Goal: Information Seeking & Learning: Check status

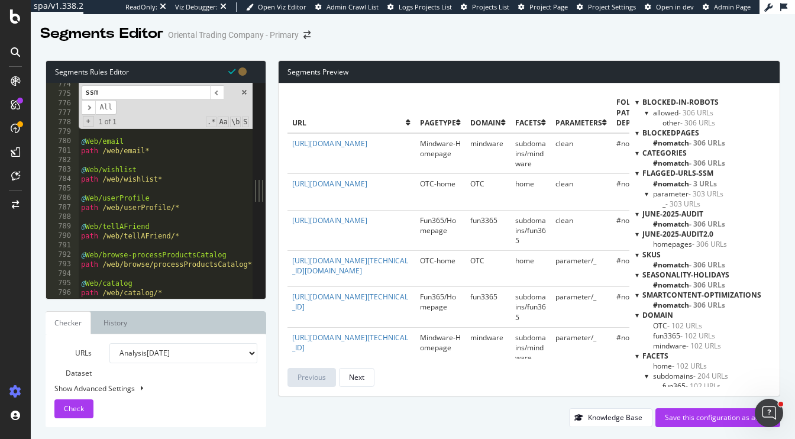
scroll to position [4493, 0]
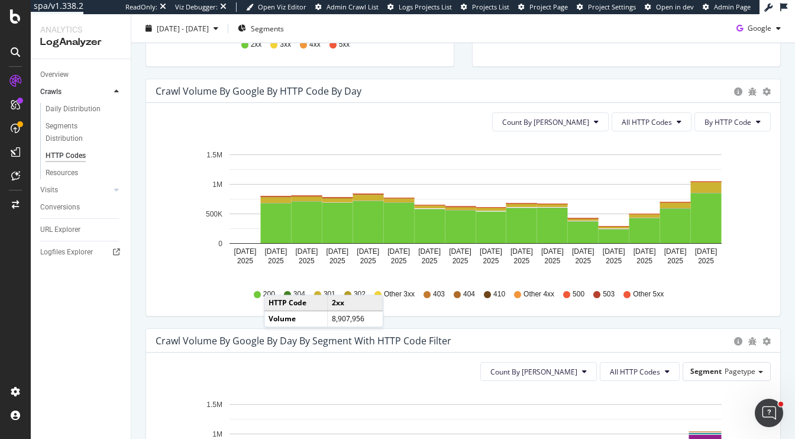
scroll to position [350, 0]
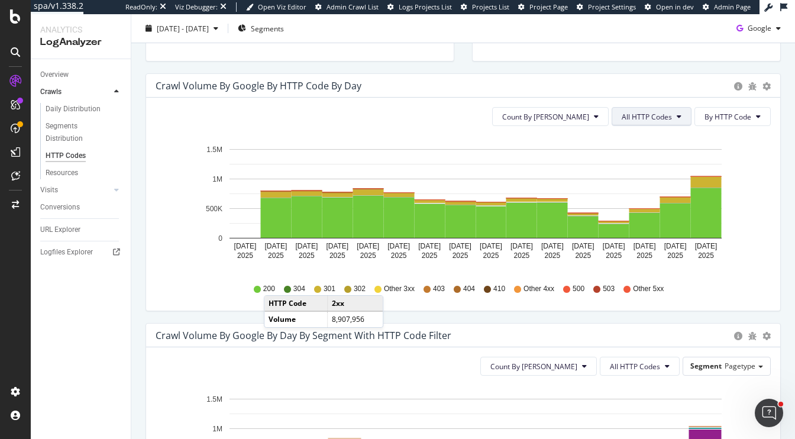
click at [656, 120] on span "All HTTP Codes" at bounding box center [647, 117] width 50 height 10
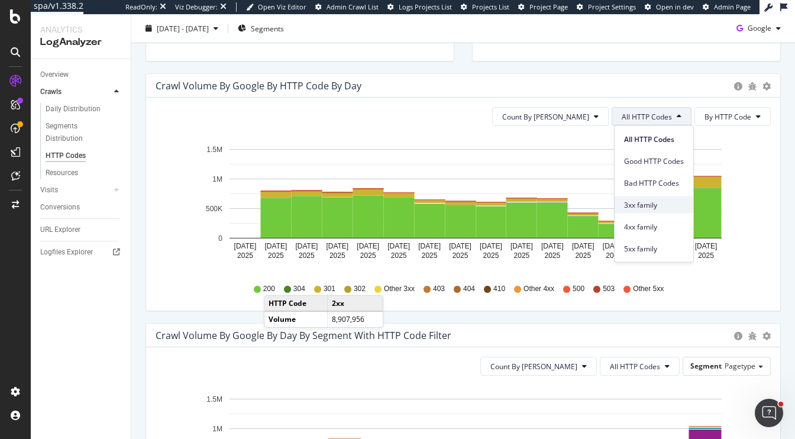
click at [636, 210] on div "3xx family" at bounding box center [654, 204] width 79 height 17
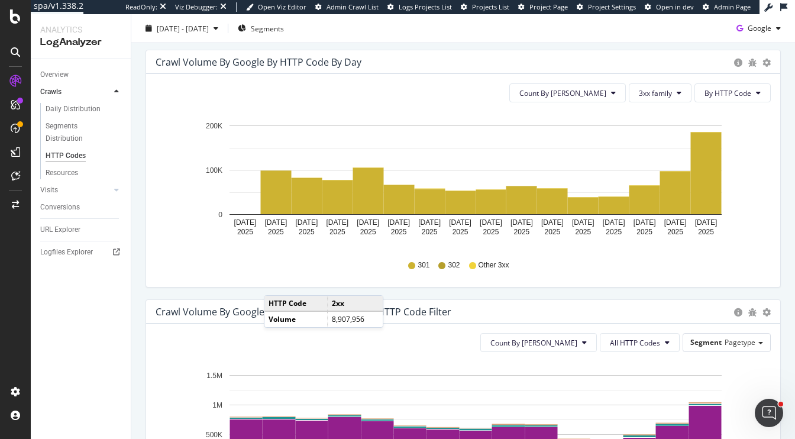
scroll to position [375, 0]
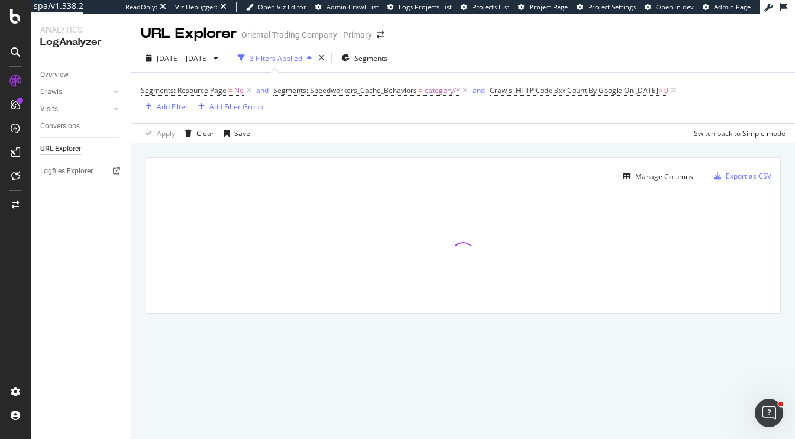
click at [131, 169] on div "Manage Columns Export as CSV Full URL Crawls: HTTP Code 3xx Count By Google" at bounding box center [463, 249] width 664 height 212
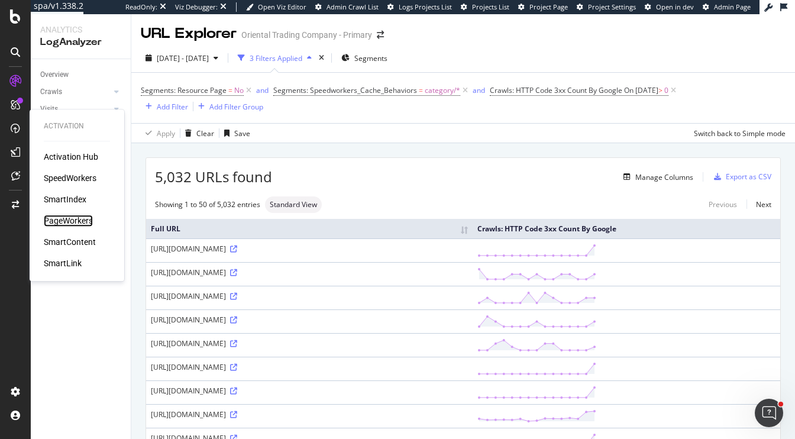
click at [60, 220] on div "PageWorkers" at bounding box center [68, 221] width 49 height 12
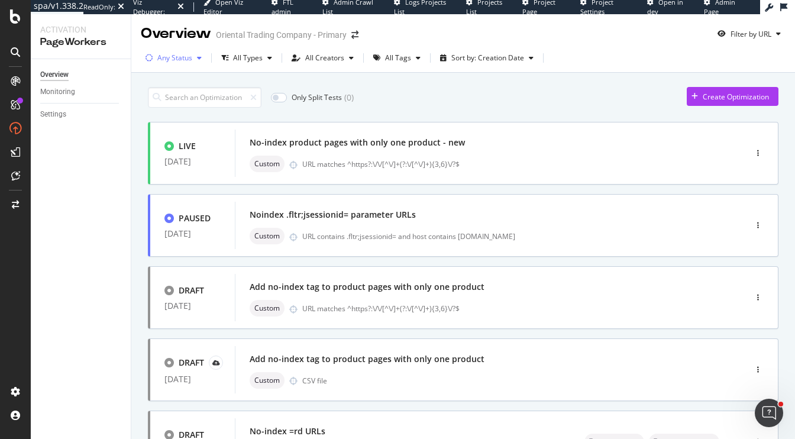
click at [173, 63] on div "Any Status" at bounding box center [174, 58] width 66 height 18
click at [175, 104] on div "Live" at bounding box center [171, 103] width 13 height 10
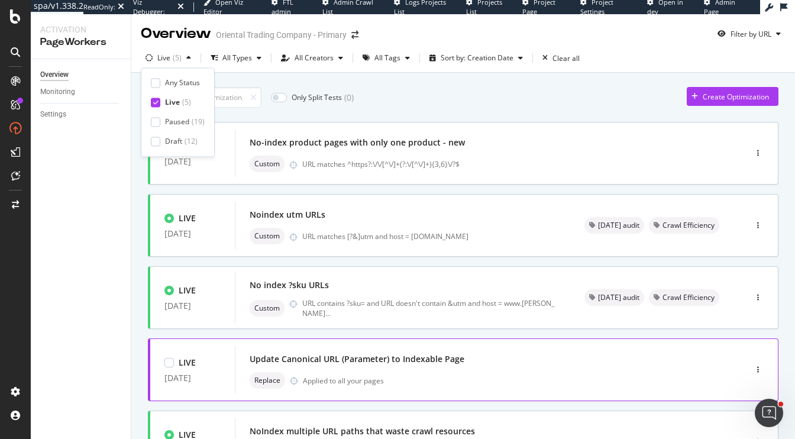
scroll to position [1, 0]
click at [430, 101] on div "Only Split Tests ( 0 ) Create Optimization" at bounding box center [463, 96] width 631 height 21
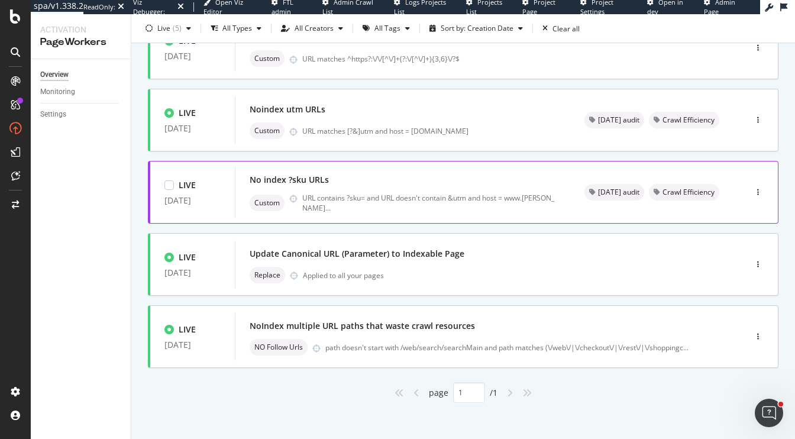
scroll to position [110, 0]
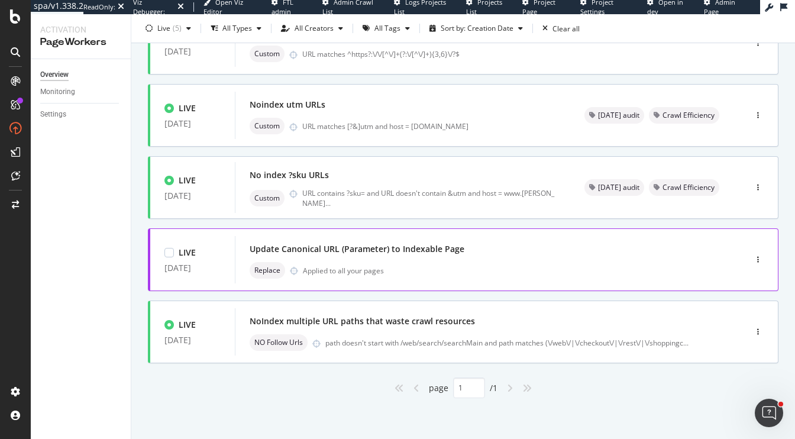
click at [421, 260] on div "Update Canonical URL (Parameter) to Indexable Page Replace Applied to all your …" at bounding box center [473, 260] width 446 height 38
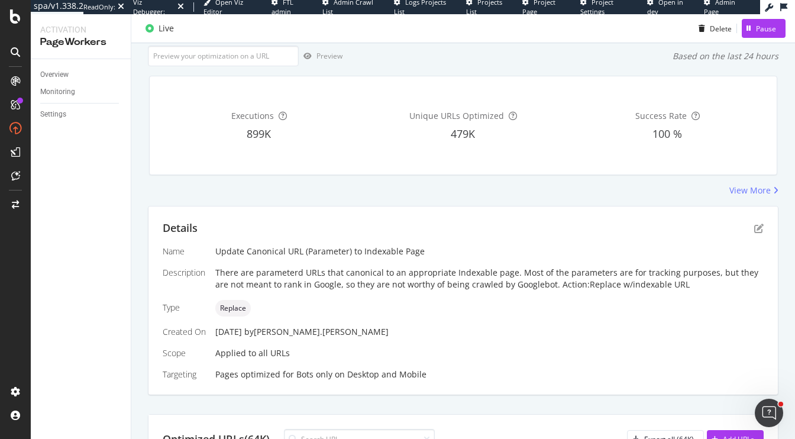
scroll to position [76, 0]
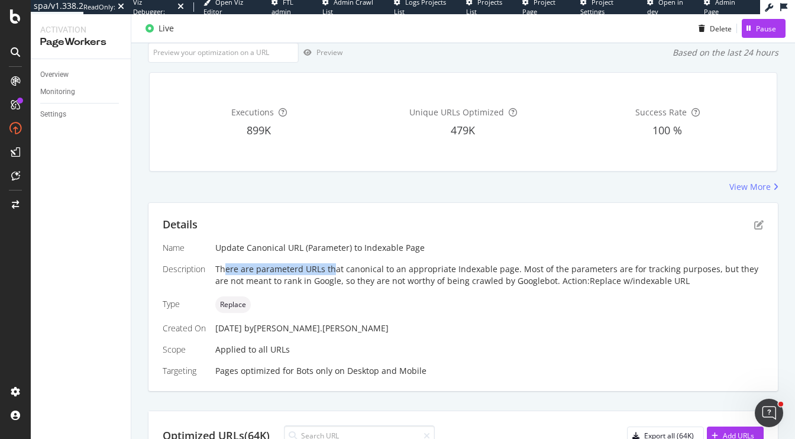
drag, startPoint x: 227, startPoint y: 267, endPoint x: 334, endPoint y: 273, distance: 107.3
click at [334, 273] on div "There are parameterd URLs that canonical to an appropriate Indexable page. Most…" at bounding box center [489, 275] width 549 height 24
click at [266, 183] on div "View More" at bounding box center [463, 187] width 631 height 12
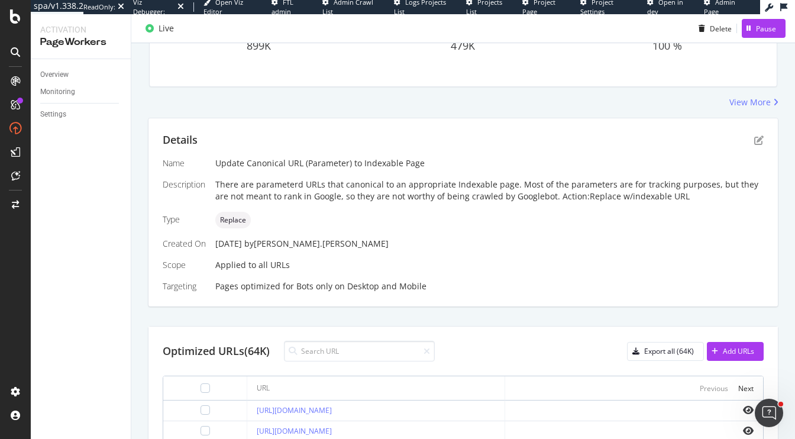
scroll to position [508, 0]
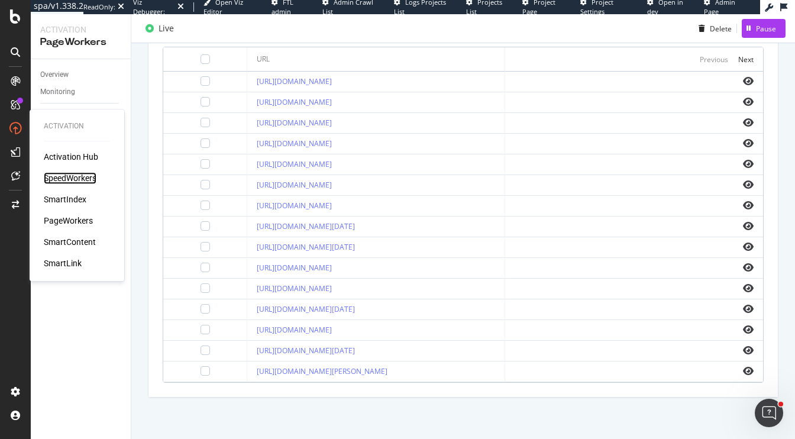
click at [62, 178] on div "SpeedWorkers" at bounding box center [70, 178] width 53 height 12
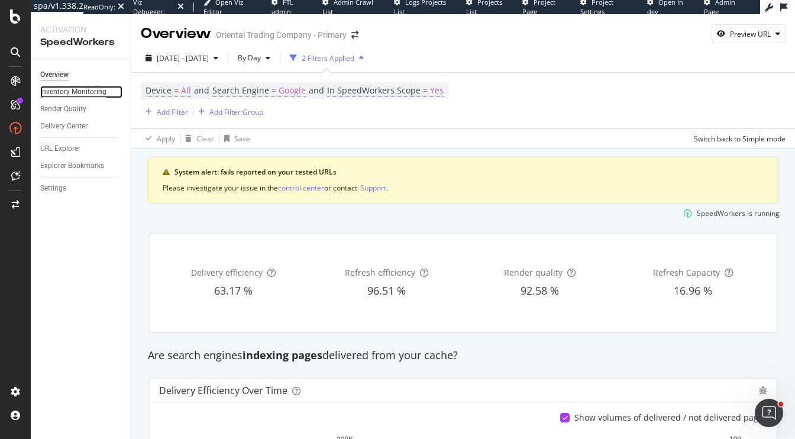
click at [78, 95] on div "Inventory Monitoring" at bounding box center [73, 92] width 66 height 12
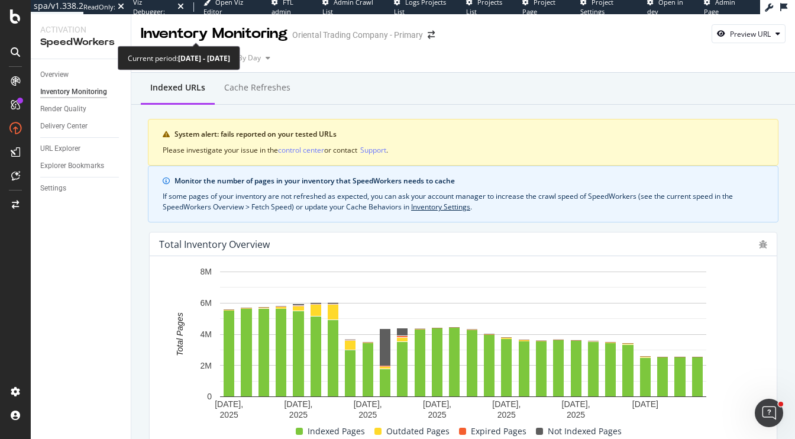
click at [197, 53] on div "2025 Sep. 10th - Oct. 7th" at bounding box center [183, 58] width 52 height 10
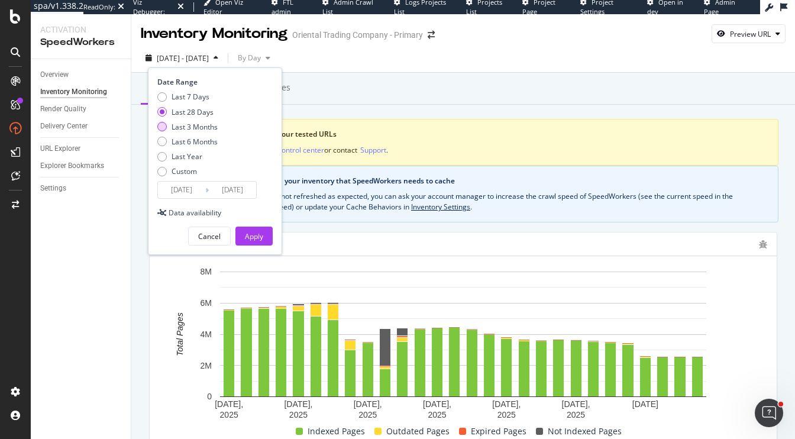
scroll to position [26, 0]
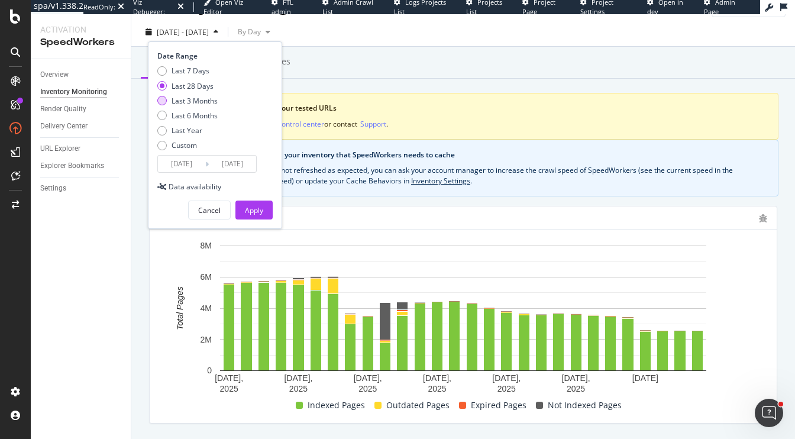
click at [193, 102] on div "Last 3 Months" at bounding box center [195, 101] width 46 height 10
type input "2025/07/08"
click at [252, 208] on div "Apply" at bounding box center [254, 210] width 18 height 10
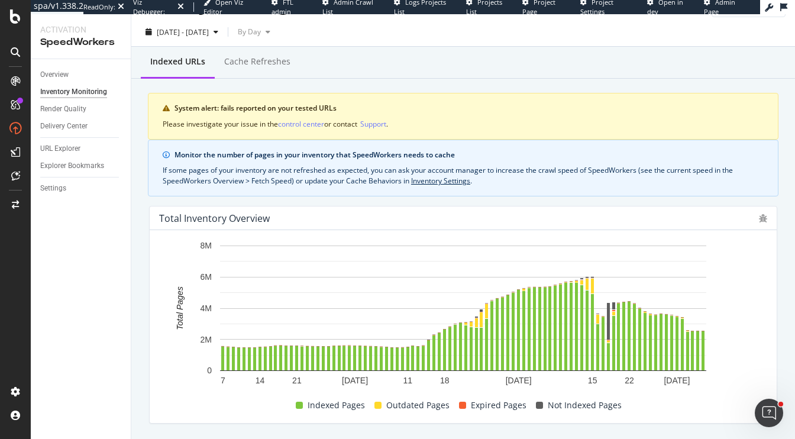
click at [250, 53] on div "Cache refreshes" at bounding box center [257, 62] width 85 height 33
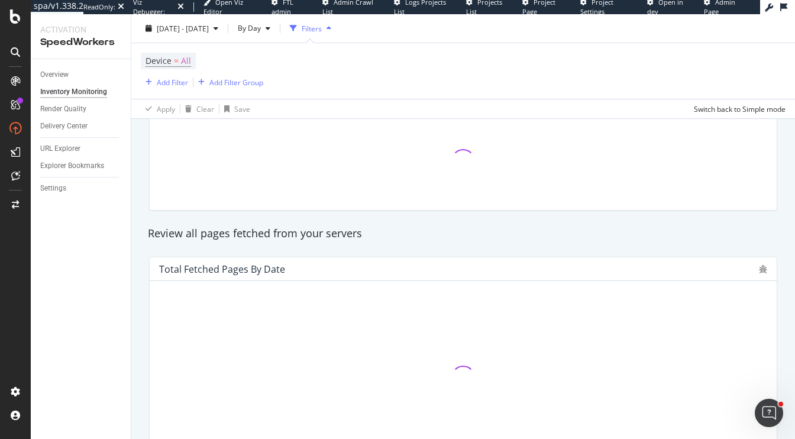
scroll to position [151, 0]
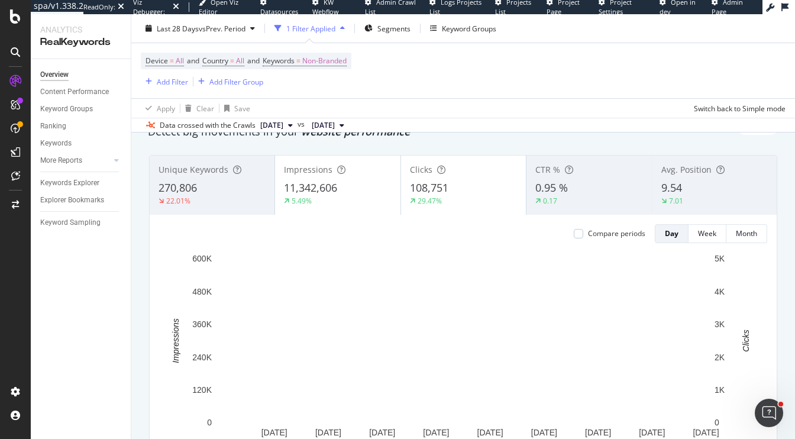
scroll to position [51, 0]
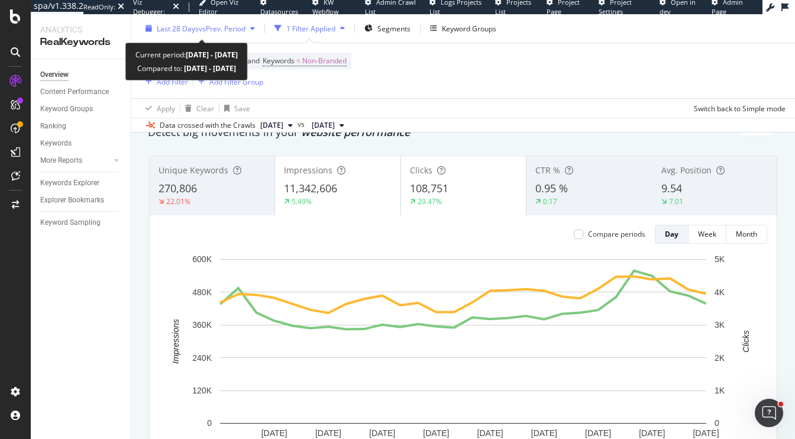
click at [201, 27] on span "vs Prev. Period" at bounding box center [222, 28] width 47 height 10
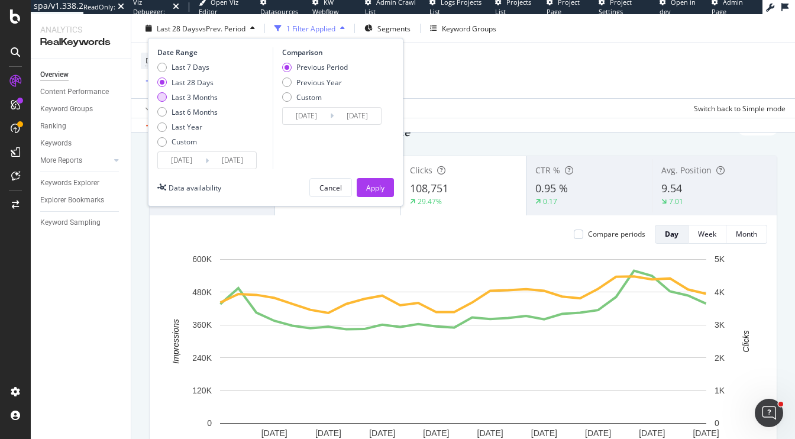
click at [187, 99] on div "Last 3 Months" at bounding box center [195, 97] width 46 height 10
type input "[DATE]"
type input "2025/07/04"
click at [372, 194] on div "Apply" at bounding box center [375, 188] width 18 height 18
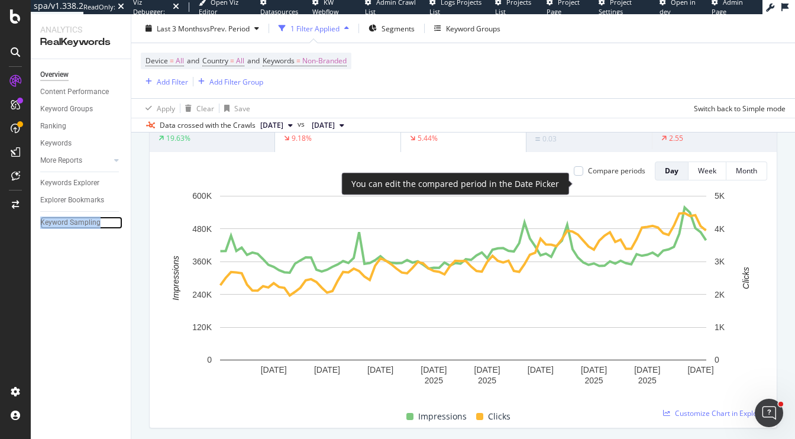
scroll to position [102, 0]
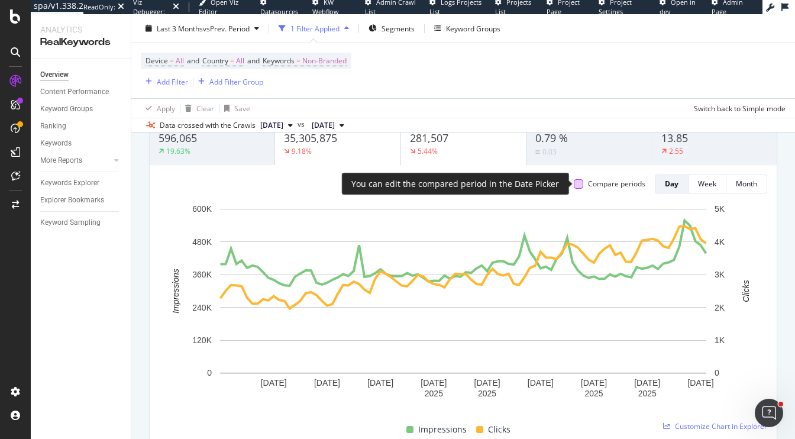
click at [580, 183] on div at bounding box center [578, 183] width 9 height 9
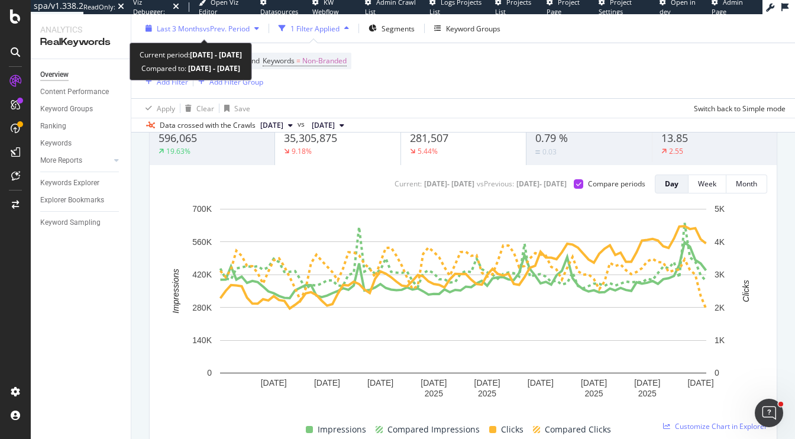
click at [225, 27] on span "vs Prev. Period" at bounding box center [226, 28] width 47 height 10
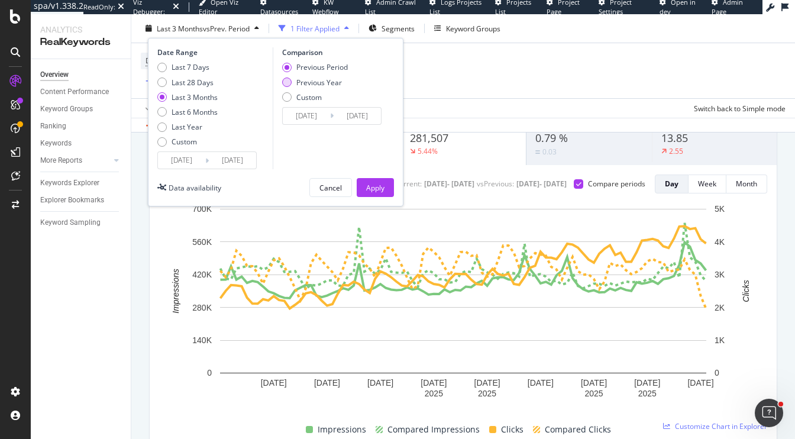
click at [312, 80] on div "Previous Year" at bounding box center [319, 82] width 46 height 10
type input "2024/07/06"
type input "2024/10/05"
click at [374, 191] on div "Apply" at bounding box center [375, 187] width 18 height 10
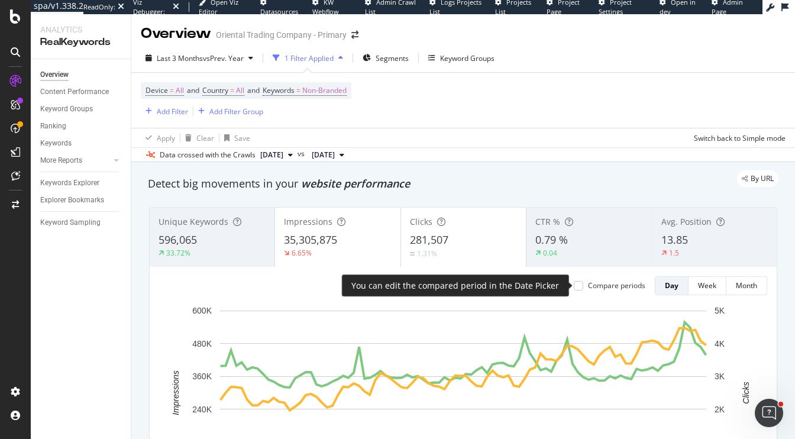
click at [572, 281] on div "Compare periods Day Week Month" at bounding box center [666, 285] width 203 height 19
click at [575, 281] on div at bounding box center [578, 285] width 9 height 9
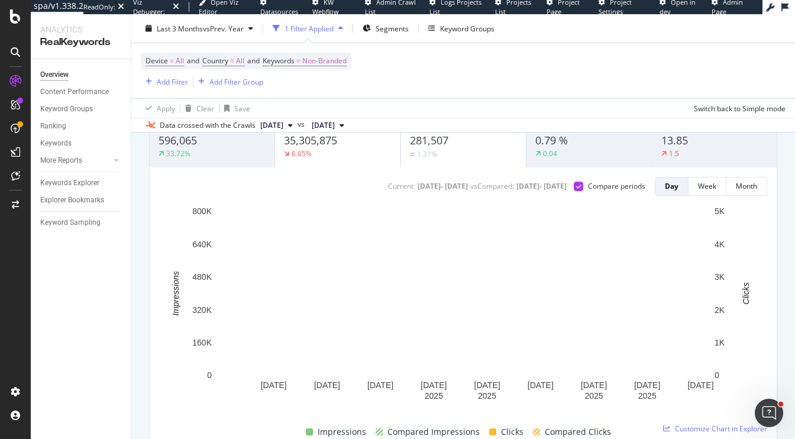
scroll to position [101, 0]
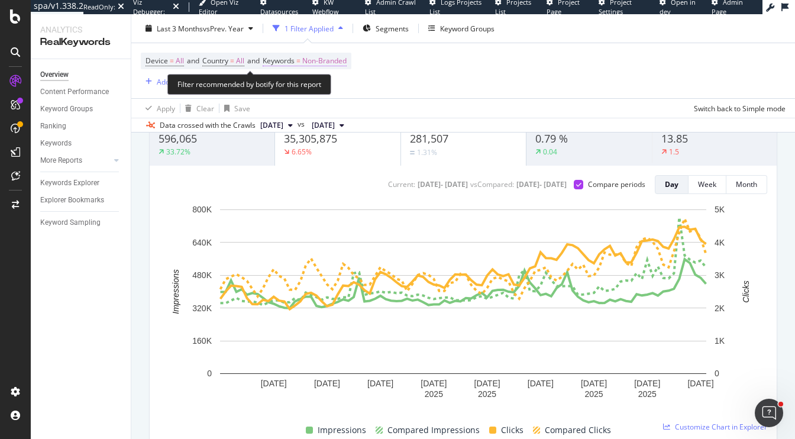
click at [321, 62] on span "Non-Branded" at bounding box center [324, 61] width 44 height 17
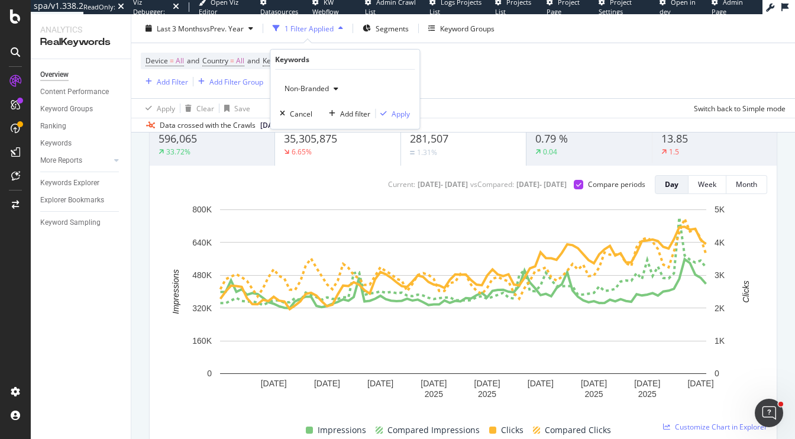
click at [308, 88] on span "Non-Branded" at bounding box center [304, 88] width 49 height 10
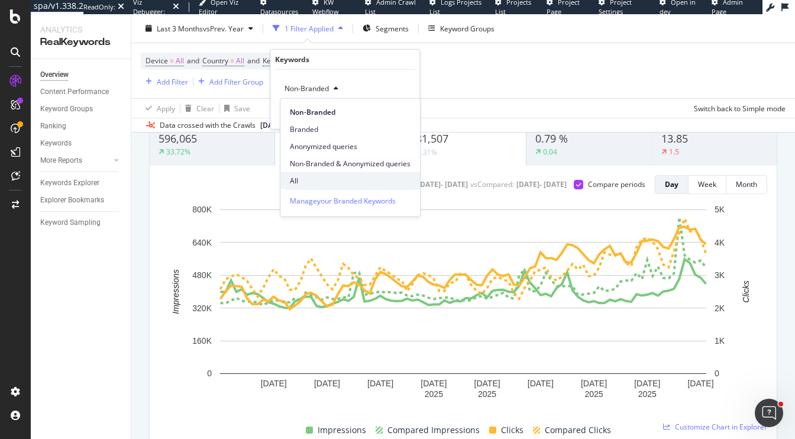
click at [308, 185] on span "All" at bounding box center [350, 180] width 121 height 11
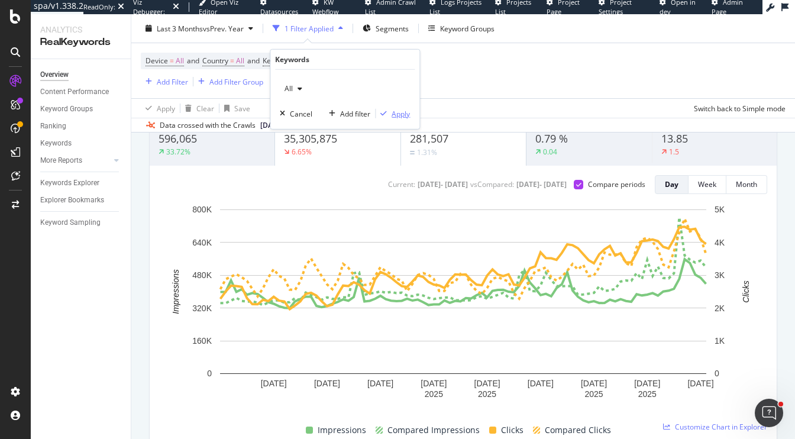
click at [401, 115] on div "Apply" at bounding box center [401, 113] width 18 height 10
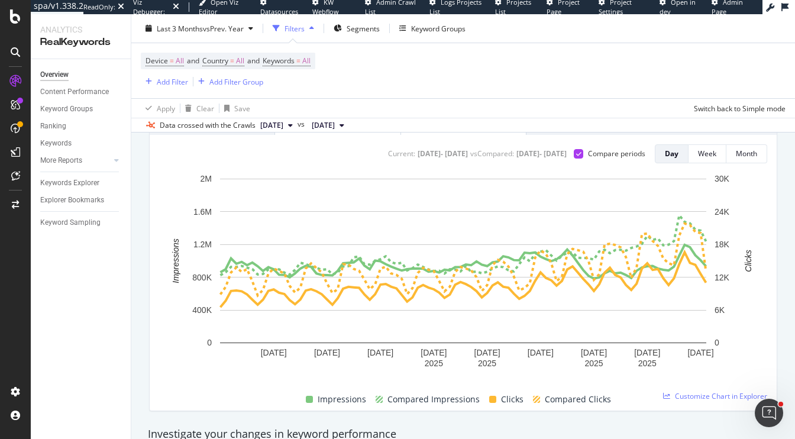
scroll to position [131, 0]
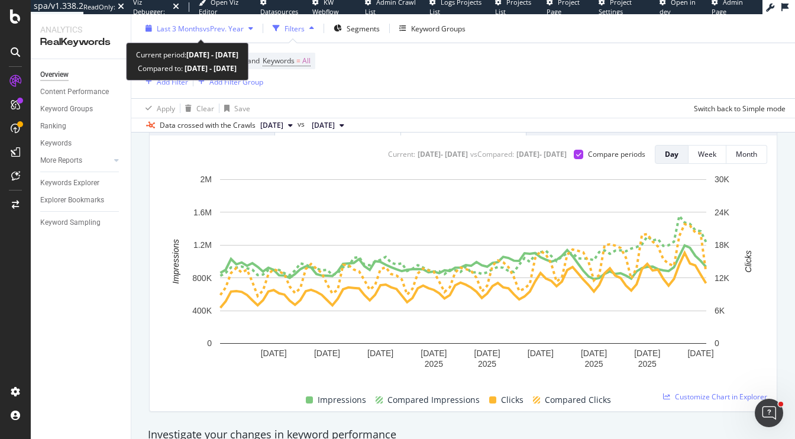
click at [205, 27] on span "vs Prev. Year" at bounding box center [223, 28] width 41 height 10
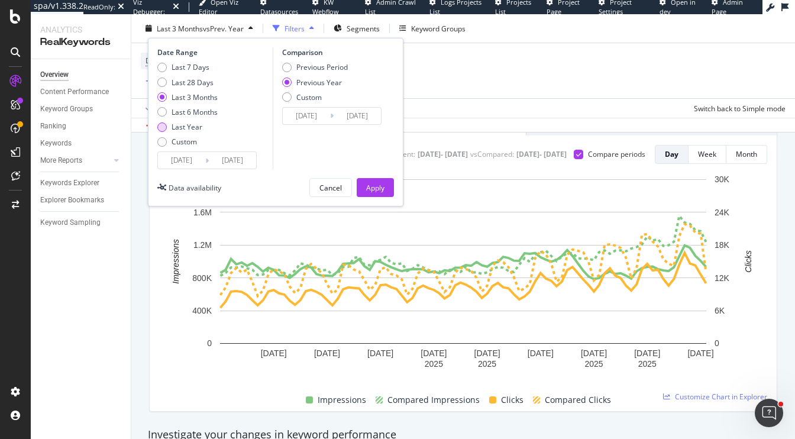
click at [187, 122] on div "Last Year" at bounding box center [187, 127] width 31 height 10
type input "2024/10/05"
type input "2023/10/07"
click at [375, 188] on div "Apply" at bounding box center [375, 187] width 18 height 10
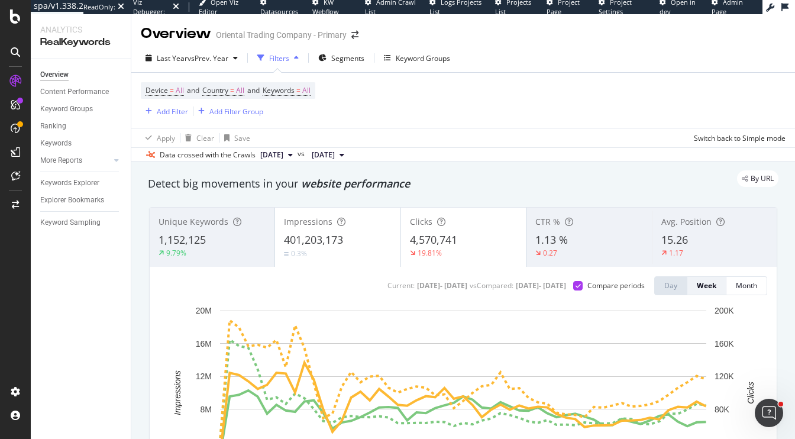
click at [324, 228] on div "Impressions 401,203,173 0.3%" at bounding box center [337, 237] width 125 height 53
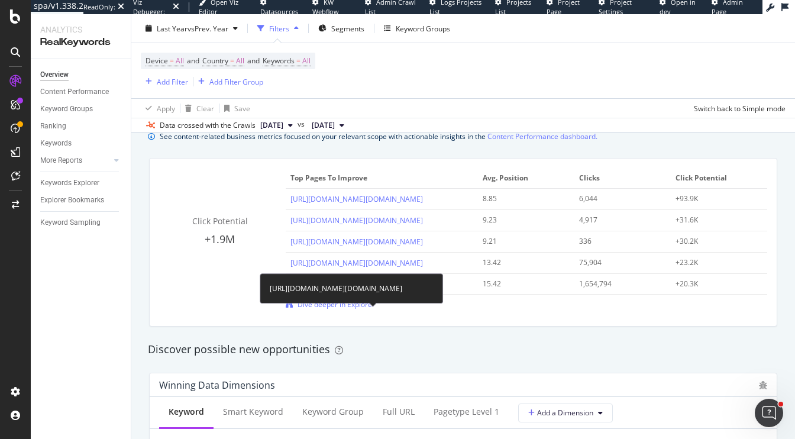
scroll to position [780, 0]
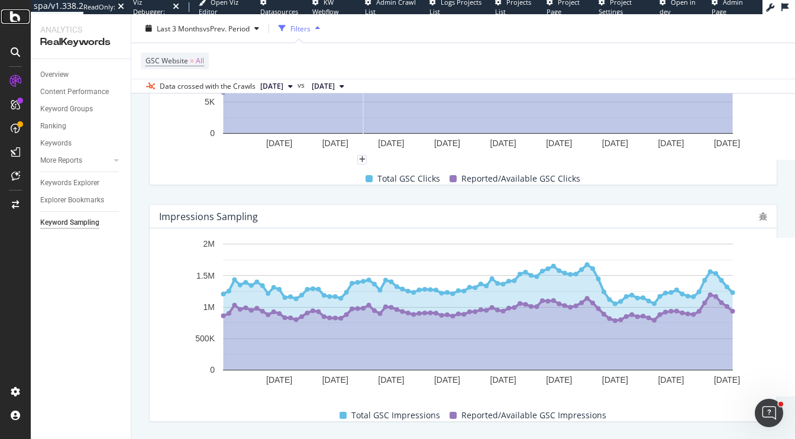
scroll to position [198, 0]
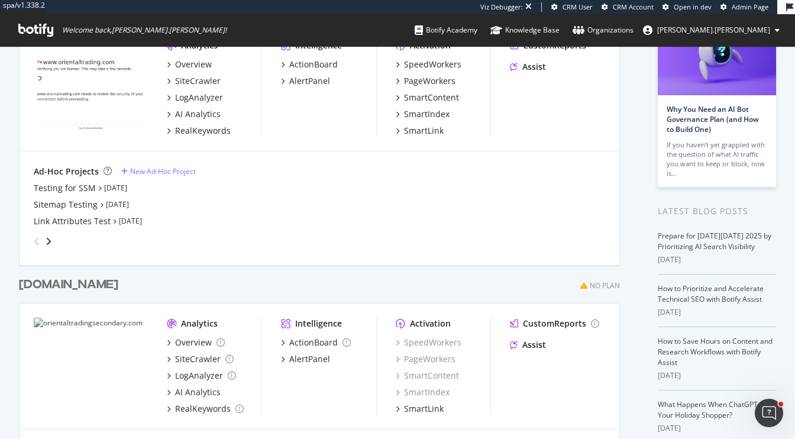
scroll to position [107, 0]
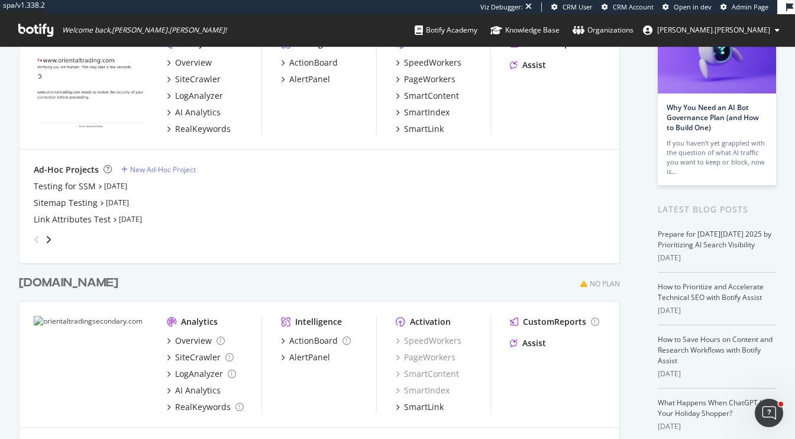
click at [118, 296] on div "orientaltradingsecondary.com No Plan Analytics Overview SiteCrawler LogAnalyzer…" at bounding box center [324, 363] width 611 height 207
click at [118, 276] on div "orientaltradingsecondary.com" at bounding box center [68, 283] width 99 height 17
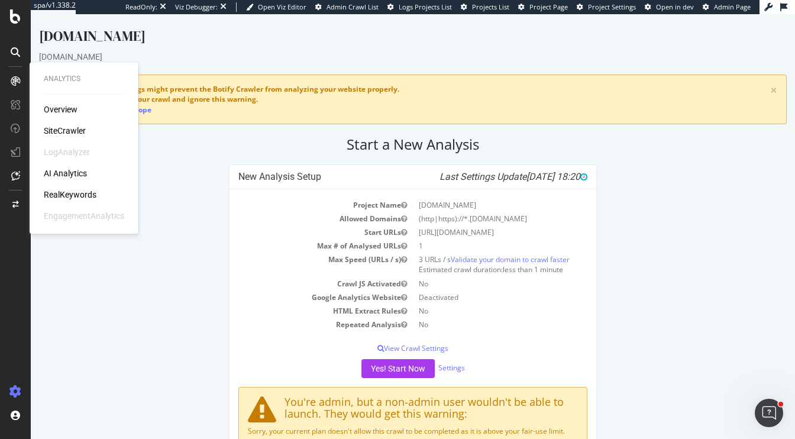
click at [66, 195] on div "RealKeywords" at bounding box center [70, 195] width 53 height 12
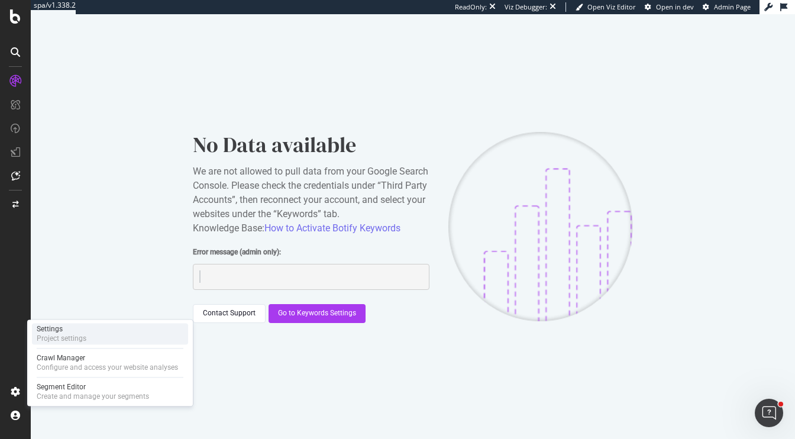
click at [70, 330] on div "Settings" at bounding box center [62, 328] width 50 height 9
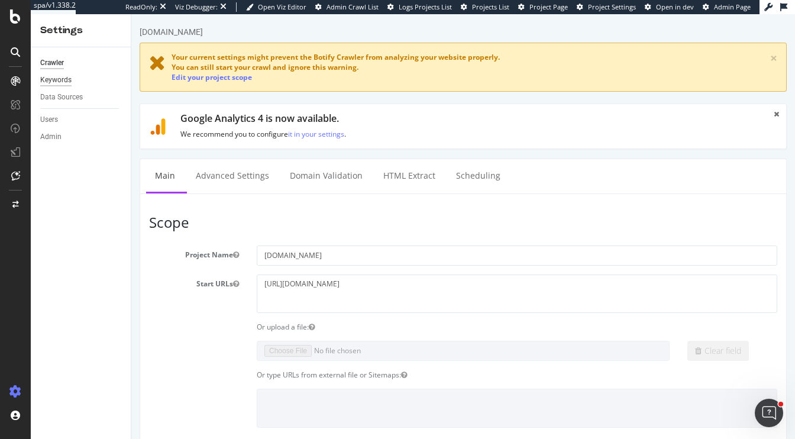
click at [54, 78] on div "Keywords" at bounding box center [55, 80] width 31 height 12
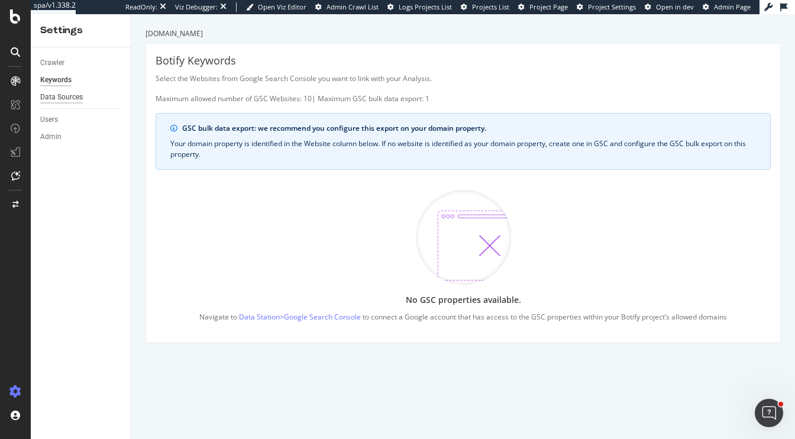
click at [69, 97] on div "Data Sources" at bounding box center [61, 97] width 43 height 12
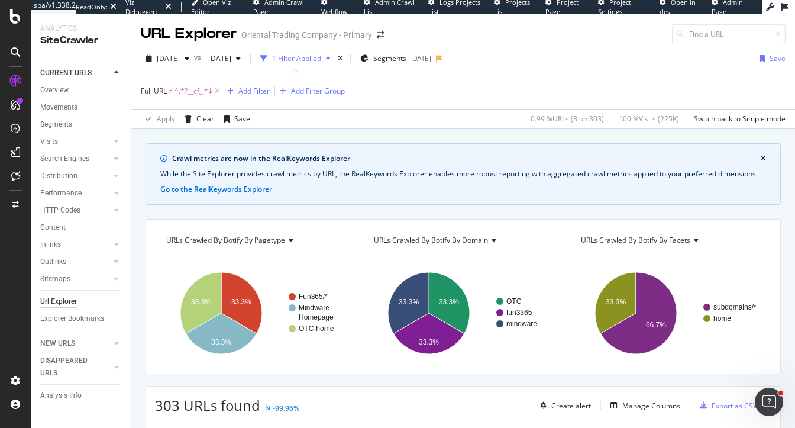
scroll to position [366, 0]
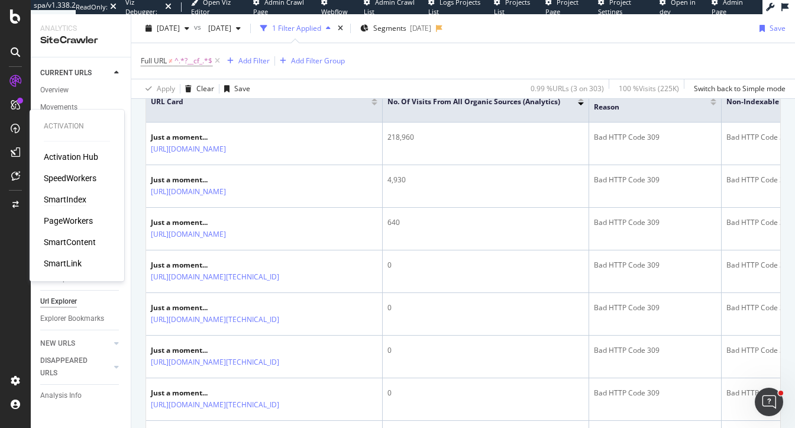
click at [66, 202] on div "SmartIndex" at bounding box center [65, 200] width 43 height 12
